Goal: Transaction & Acquisition: Obtain resource

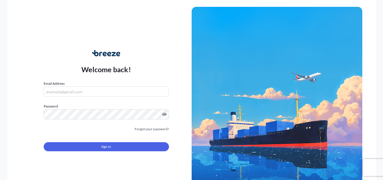
type input "[EMAIL_ADDRESS][DOMAIN_NAME]"
click at [120, 146] on button "Sign In" at bounding box center [106, 146] width 125 height 9
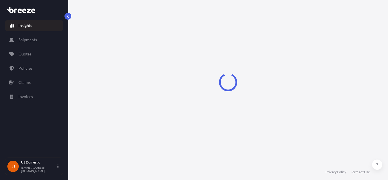
select select "2025"
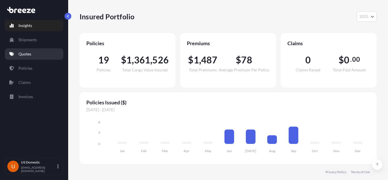
click at [41, 57] on link "Quotes" at bounding box center [34, 53] width 58 height 11
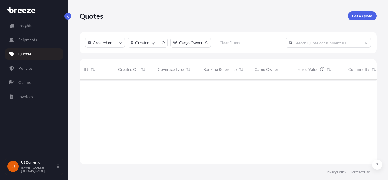
scroll to position [83, 293]
click at [366, 13] on p "Get a Quote" at bounding box center [362, 16] width 20 height 6
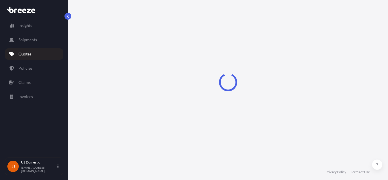
select select "Sea"
select select "1"
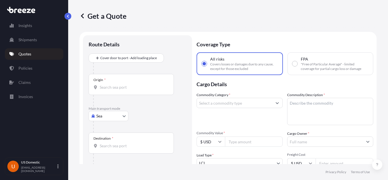
scroll to position [9, 0]
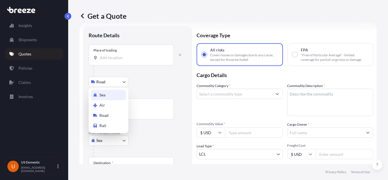
click at [116, 143] on body "Insights Shipments Quotes Policies Claims Invoices U [GEOGRAPHIC_DATA] Domestic…" at bounding box center [194, 90] width 388 height 180
click at [113, 112] on div "Road" at bounding box center [108, 115] width 35 height 10
select select "Road"
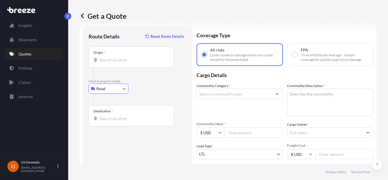
click at [148, 58] on input "Origin *" at bounding box center [133, 60] width 67 height 6
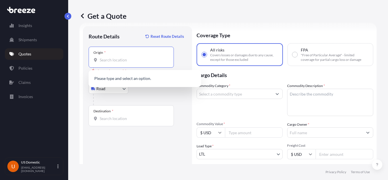
paste input "[STREET_ADDRESS]"
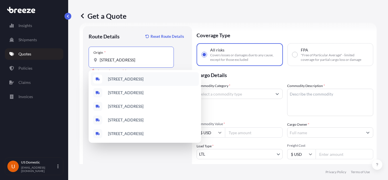
click at [132, 80] on span "[STREET_ADDRESS]" at bounding box center [125, 79] width 35 height 6
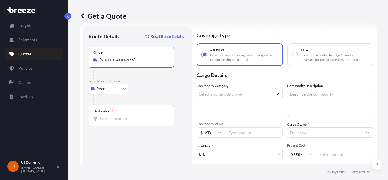
type input "[STREET_ADDRESS]"
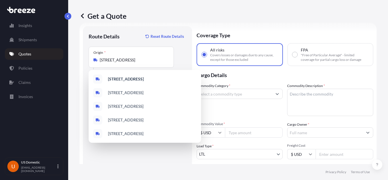
click at [132, 34] on div "Route Details Reset Route Details" at bounding box center [138, 39] width 98 height 15
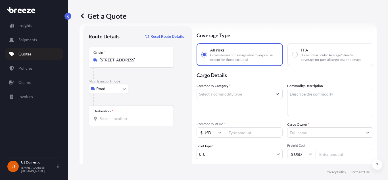
click at [116, 112] on div "Destination *" at bounding box center [131, 115] width 85 height 21
click at [116, 116] on input "Destination *" at bounding box center [133, 119] width 67 height 6
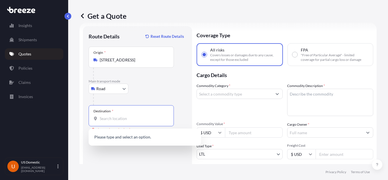
paste input "[STREET_ADDRESS]"
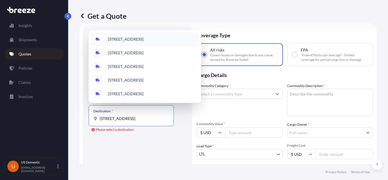
click at [143, 38] on span "[STREET_ADDRESS]" at bounding box center [125, 39] width 35 height 6
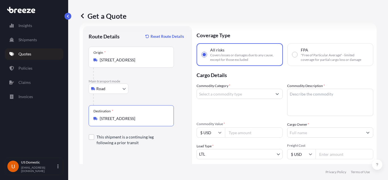
type input "[STREET_ADDRESS]"
click at [234, 91] on input "Commodity Category *" at bounding box center [234, 94] width 75 height 10
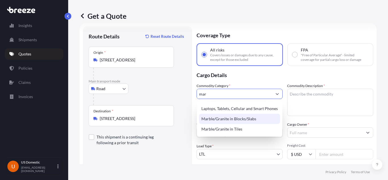
click at [241, 120] on div "Marble/Granite in Blocks/Slabs" at bounding box center [239, 119] width 81 height 10
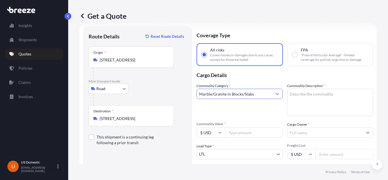
type input "Marble/Granite in Blocks/Slabs"
click at [320, 100] on textarea "Commodity Description *" at bounding box center [330, 102] width 86 height 27
paste textarea "Marble bundles"
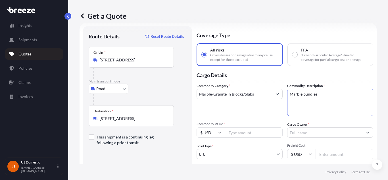
type textarea "Marble bundles"
click at [237, 133] on input "Commodity Value *" at bounding box center [254, 132] width 58 height 10
paste input "35000"
type input "35000"
click at [301, 133] on input "Cargo Owner *" at bounding box center [324, 132] width 75 height 10
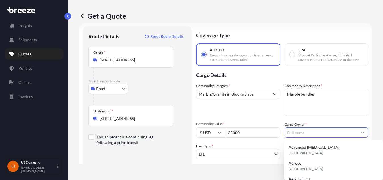
paste input "830 Brickell"
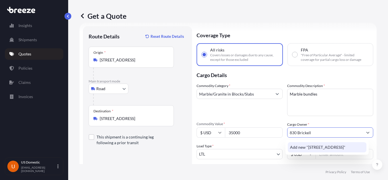
click at [323, 146] on span "Add new "[STREET_ADDRESS]"" at bounding box center [317, 147] width 55 height 6
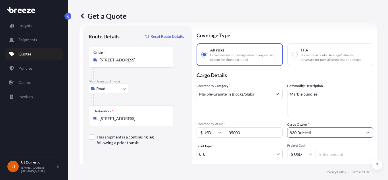
type input "830 Brickell"
click at [325, 113] on textarea "Marble bundles" at bounding box center [330, 102] width 86 height 27
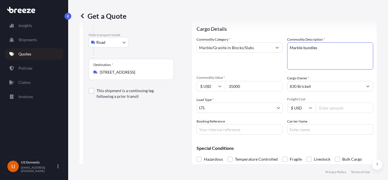
scroll to position [66, 0]
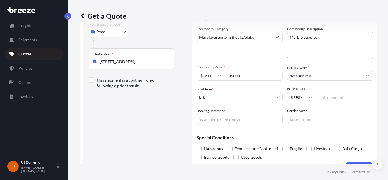
click at [327, 93] on input "Freight Cost" at bounding box center [344, 97] width 58 height 10
type input "2400"
click at [235, 124] on div "Coverage Type All risks Covers losses or damages due to any cause, except for t…" at bounding box center [284, 70] width 177 height 203
click at [232, 117] on input "Booking Reference" at bounding box center [239, 119] width 86 height 10
click at [330, 120] on input "Carrier Name" at bounding box center [330, 119] width 86 height 10
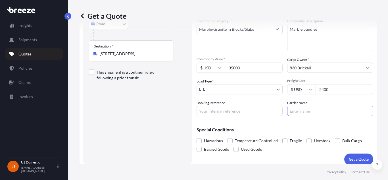
scroll to position [78, 0]
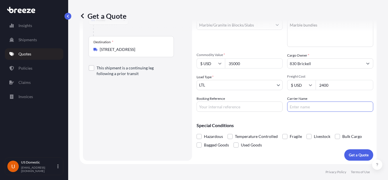
click at [115, 145] on div "Route Details Reset Route Details Place of loading Road Road Rail Origin * [STR…" at bounding box center [138, 59] width 98 height 192
click at [358, 156] on p "Get a Quote" at bounding box center [359, 155] width 20 height 6
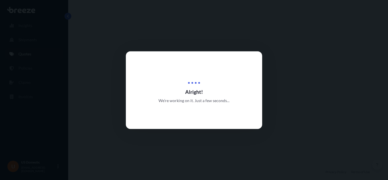
select select "Road"
select select "1"
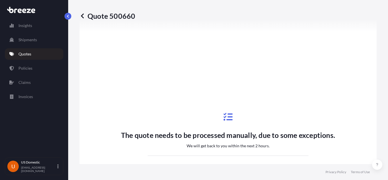
scroll to position [304, 0]
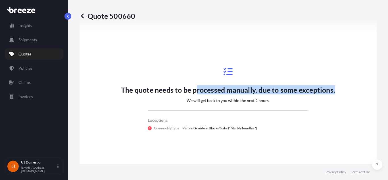
drag, startPoint x: 194, startPoint y: 91, endPoint x: 333, endPoint y: 90, distance: 139.1
click at [333, 90] on div "The quote needs to be processed manually, due to some exceptions. We will get b…" at bounding box center [227, 98] width 281 height 295
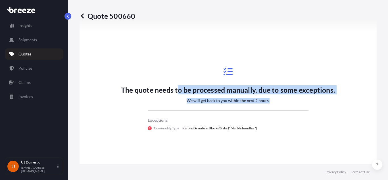
drag, startPoint x: 176, startPoint y: 98, endPoint x: 254, endPoint y: 114, distance: 80.4
click at [270, 102] on div "The quote needs to be processed manually, due to some exceptions. We will get b…" at bounding box center [228, 98] width 214 height 85
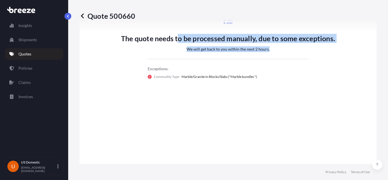
scroll to position [361, 0]
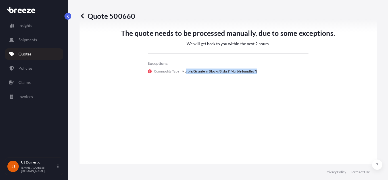
drag, startPoint x: 184, startPoint y: 71, endPoint x: 259, endPoint y: 71, distance: 74.9
click at [257, 70] on div "Commodity Type Marble/Granite in Blocks/Slabs ("Marble bundles ")" at bounding box center [228, 71] width 161 height 6
click at [259, 98] on div "The quote needs to be processed manually, due to some exceptions. We will get b…" at bounding box center [227, 41] width 281 height 295
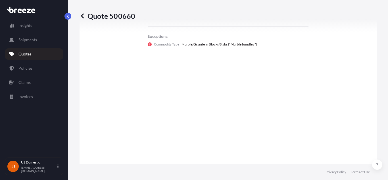
scroll to position [389, 0]
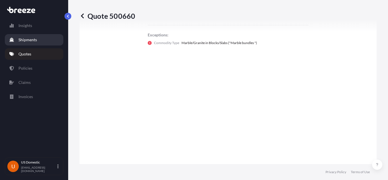
click at [28, 39] on p "Shipments" at bounding box center [27, 40] width 18 height 6
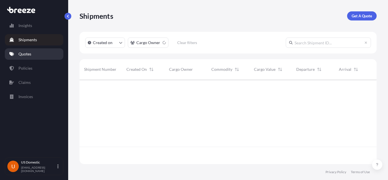
scroll to position [83, 293]
click at [27, 54] on p "Quotes" at bounding box center [24, 54] width 13 height 6
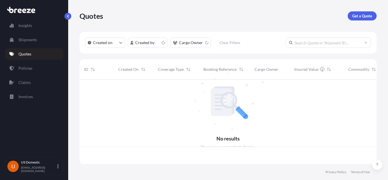
scroll to position [83, 293]
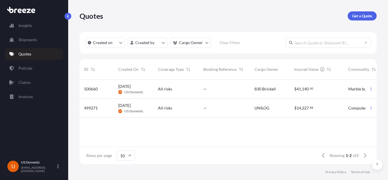
click at [261, 86] on span "830 Brickell" at bounding box center [264, 89] width 21 height 6
select select "Road"
select select "1"
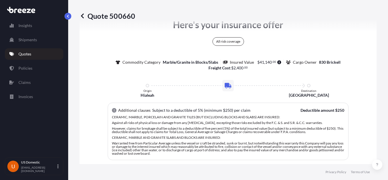
scroll to position [333, 0]
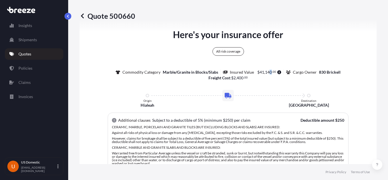
click at [267, 72] on span "140" at bounding box center [268, 72] width 7 height 4
click at [246, 85] on div "Here's your insurance offer All risk coverage Commodity Category Marble/Granite…" at bounding box center [227, 124] width 281 height 192
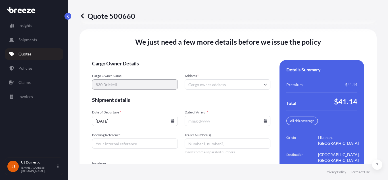
scroll to position [876, 0]
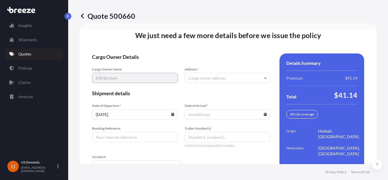
click at [246, 73] on input "Address *" at bounding box center [227, 78] width 86 height 10
click at [218, 79] on input "Address *" at bounding box center [227, 78] width 86 height 10
paste input "[STREET_ADDRESS]"
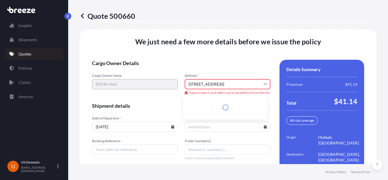
scroll to position [886, 0]
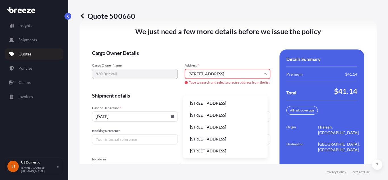
click at [227, 104] on li "[STREET_ADDRESS]" at bounding box center [225, 103] width 80 height 11
type input "[STREET_ADDRESS]"
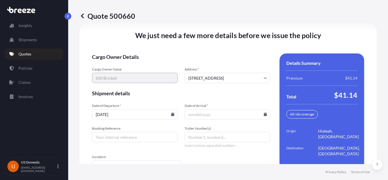
scroll to position [904, 0]
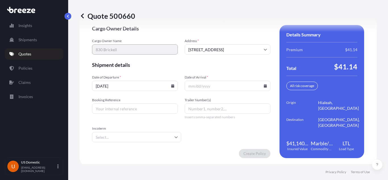
click at [220, 86] on input "Date of Arrival *" at bounding box center [227, 86] width 86 height 10
click at [264, 87] on icon at bounding box center [265, 85] width 3 height 3
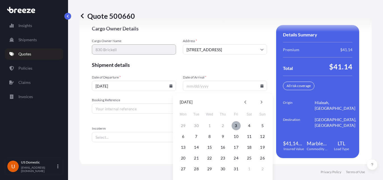
click at [236, 125] on button "3" at bounding box center [236, 125] width 9 height 9
type input "[DATE]"
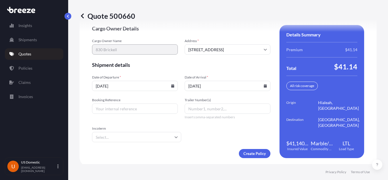
click at [131, 107] on input "Booking Reference" at bounding box center [135, 108] width 86 height 10
paste input "DO11010"
type input "DO11010"
click at [196, 131] on form "Cargo Owner Details Cargo Owner Name 830 Brickell Address * [STREET_ADDRESS] Sh…" at bounding box center [181, 91] width 178 height 133
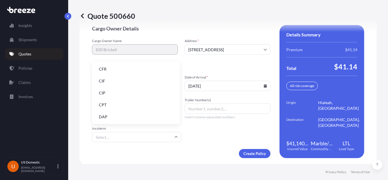
click at [173, 135] on input "Incoterm" at bounding box center [136, 137] width 89 height 10
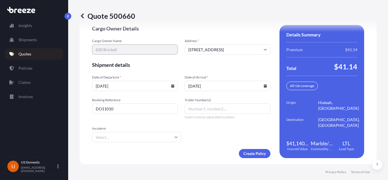
click at [207, 134] on form "Cargo Owner Details Cargo Owner Name 830 Brickell Address * [STREET_ADDRESS] Sh…" at bounding box center [181, 91] width 178 height 133
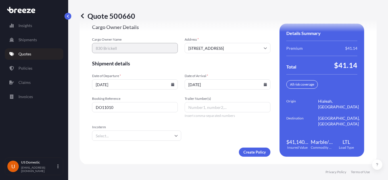
scroll to position [906, 0]
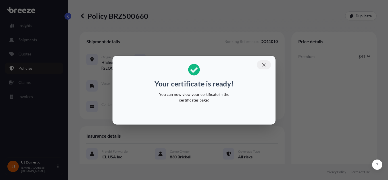
click at [261, 65] on icon "button" at bounding box center [263, 64] width 5 height 5
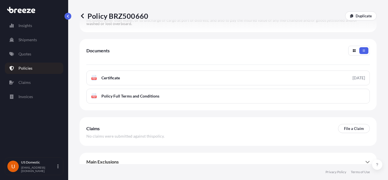
scroll to position [255, 0]
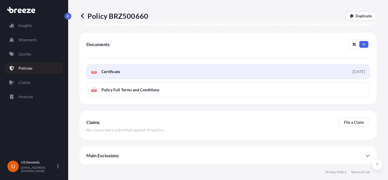
click at [348, 67] on link "PDF Certificate [DATE]" at bounding box center [227, 71] width 283 height 15
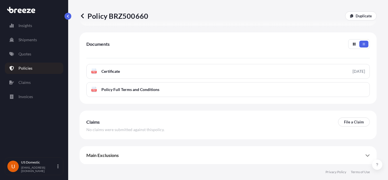
scroll to position [256, 0]
click at [357, 156] on div "Main Exclusions" at bounding box center [227, 155] width 283 height 14
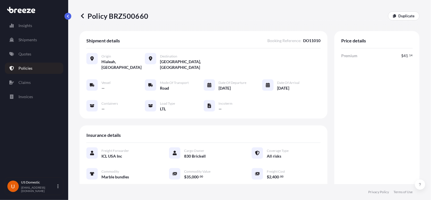
scroll to position [0, 0]
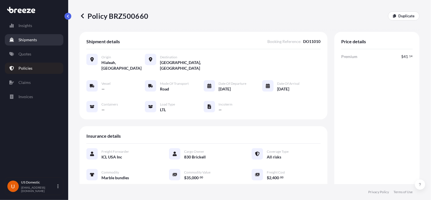
click at [31, 40] on p "Shipments" at bounding box center [27, 40] width 18 height 6
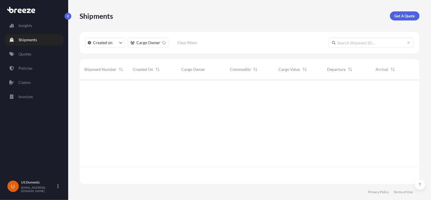
scroll to position [120, 335]
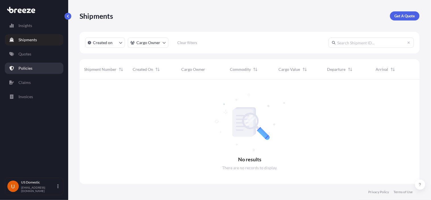
click at [37, 68] on link "Policies" at bounding box center [34, 67] width 58 height 11
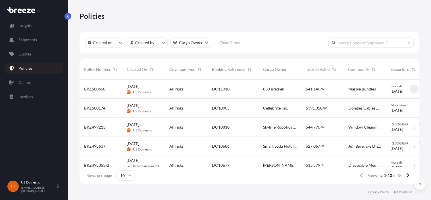
click at [383, 87] on icon "button" at bounding box center [413, 88] width 3 height 3
click at [92, 88] on span "BRZ500660" at bounding box center [94, 89] width 21 height 6
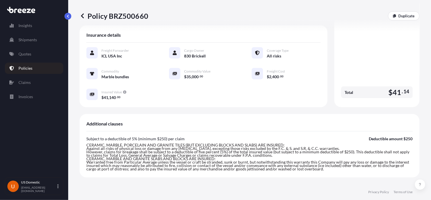
scroll to position [227, 0]
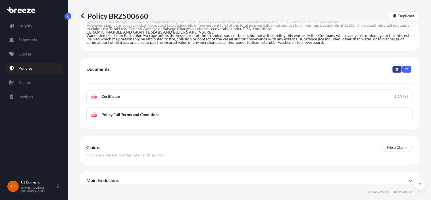
click at [383, 68] on icon "button" at bounding box center [396, 69] width 3 height 3
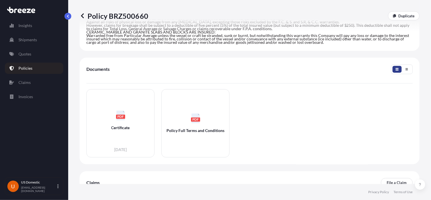
click at [383, 68] on icon "button" at bounding box center [396, 69] width 3 height 3
click at [383, 68] on icon "button" at bounding box center [406, 69] width 3 height 3
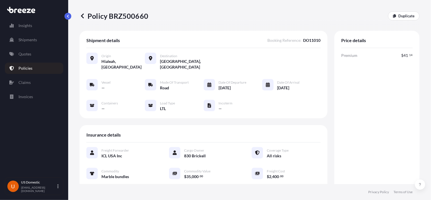
scroll to position [0, 0]
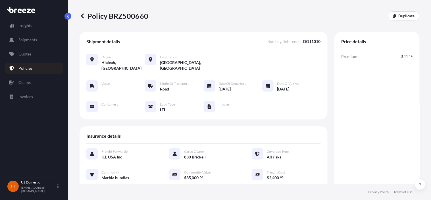
click at [123, 11] on div "Policy BRZ500660 Duplicate" at bounding box center [249, 16] width 340 height 32
click at [123, 14] on p "Policy BRZ500660" at bounding box center [113, 15] width 69 height 9
copy p "BRZ500660"
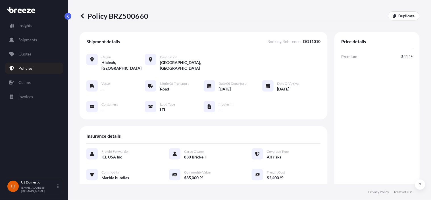
click at [307, 44] on span "DO11010" at bounding box center [311, 42] width 17 height 6
copy span "DO11010"
